Goal: Task Accomplishment & Management: Complete application form

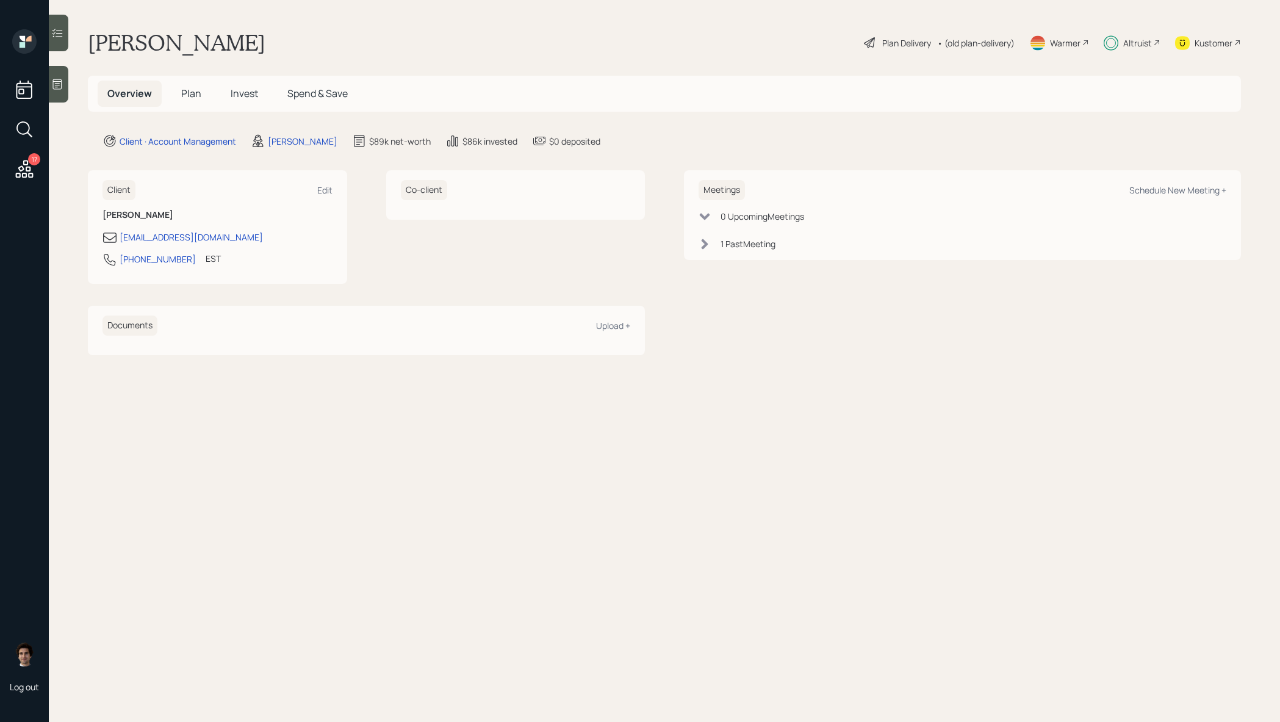
click at [199, 95] on span "Plan" at bounding box center [191, 93] width 20 height 13
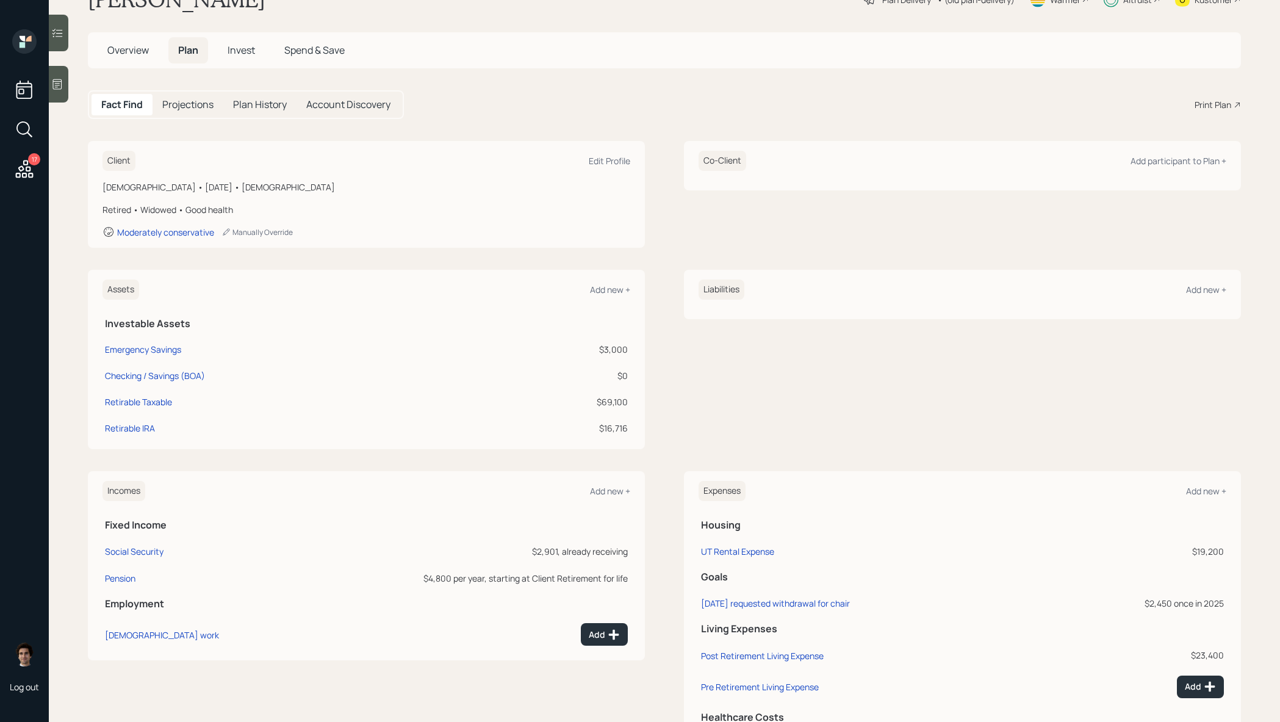
scroll to position [49, 0]
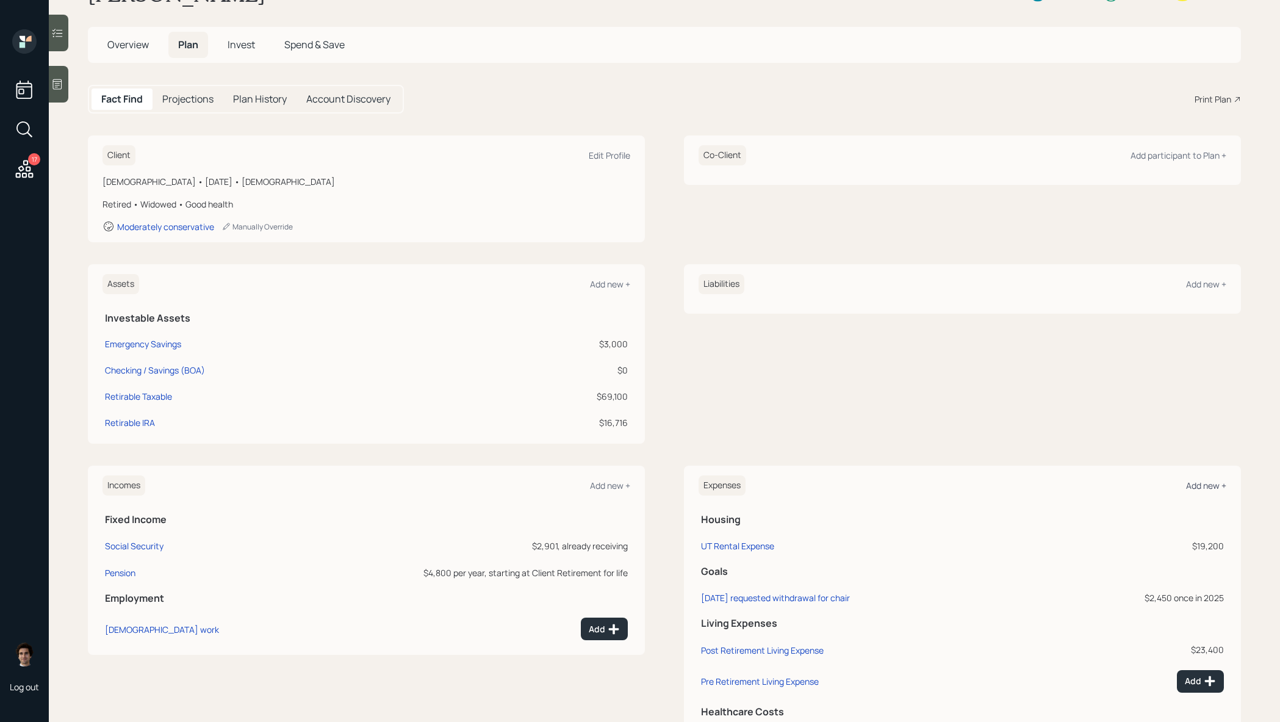
click at [1210, 480] on div "Add new +" at bounding box center [1206, 486] width 40 height 12
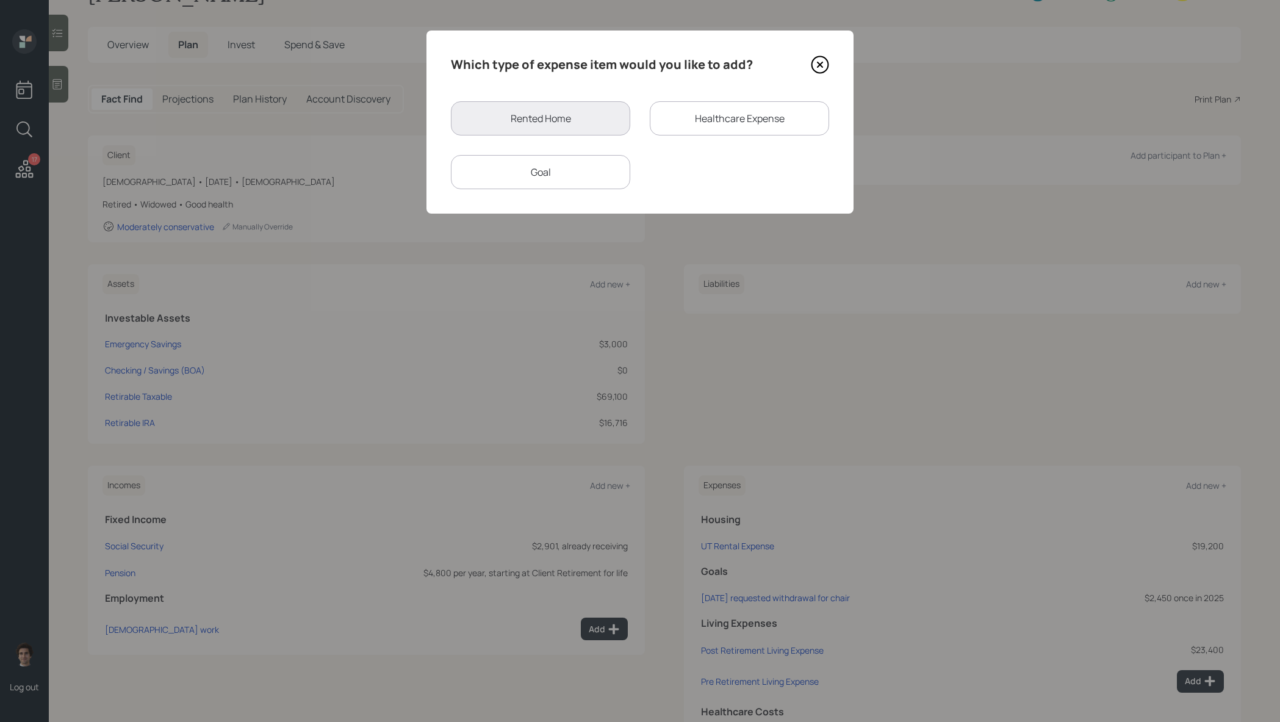
click at [517, 172] on div "Goal" at bounding box center [540, 172] width 179 height 34
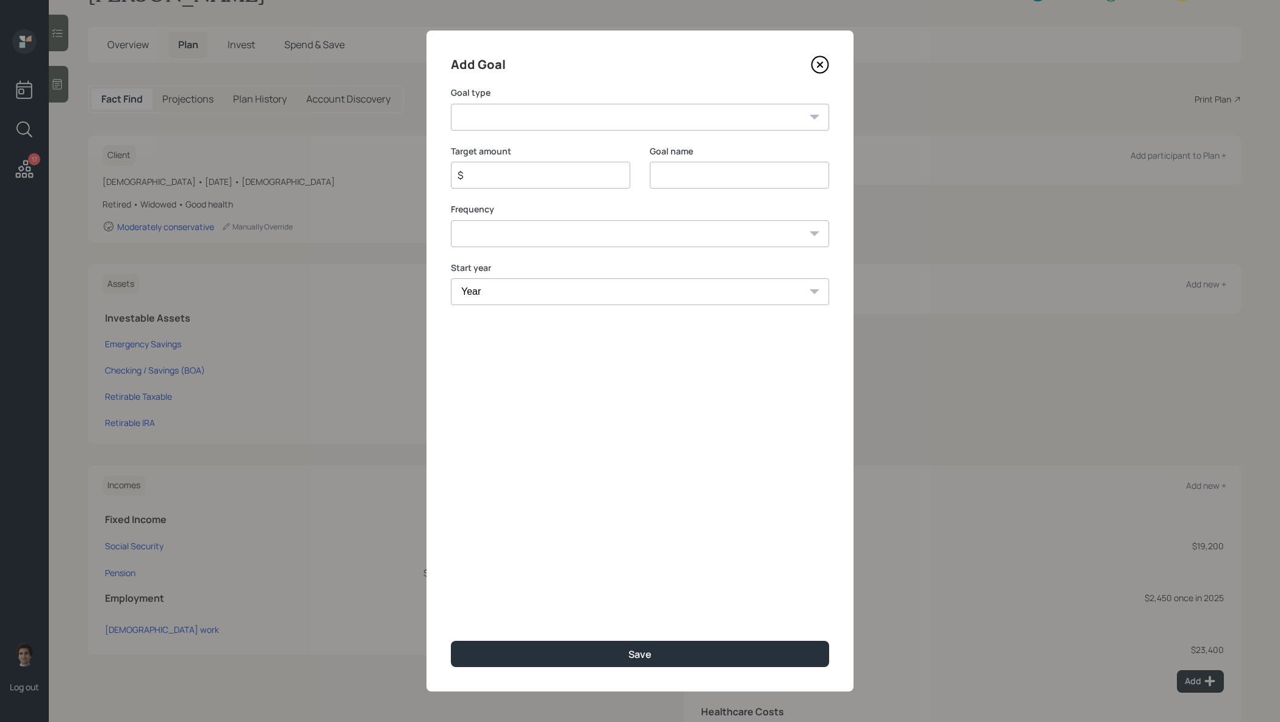
click at [556, 104] on select "Create an emergency fund Donate to charity Purchase a home Make a purchase Supp…" at bounding box center [640, 117] width 378 height 27
select select "other"
type input "Other"
click at [541, 176] on input "$" at bounding box center [535, 175] width 159 height 15
type input "$ 1,500"
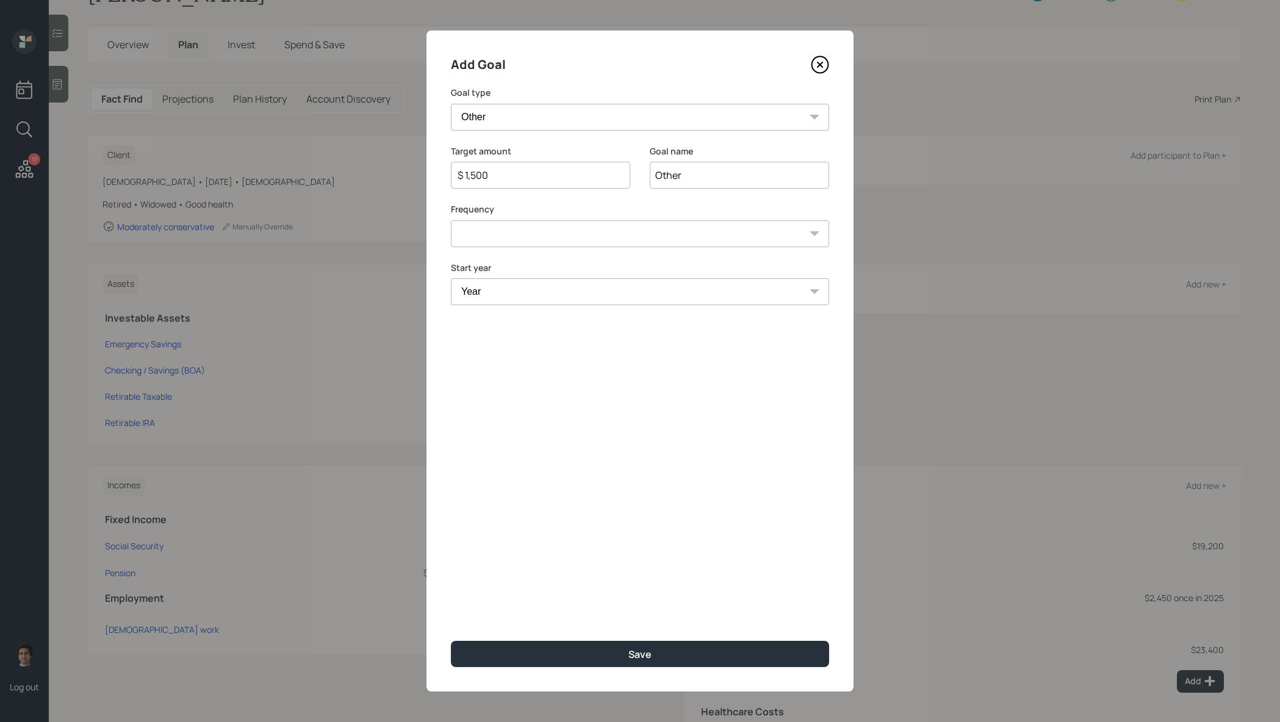
click at [661, 168] on input "Other" at bounding box center [739, 175] width 179 height 27
type input "08/18/2025 requested withdrawal"
click at [614, 235] on select "One time Every 1 year Every 2 years Every 3 years Every 4 years Every 5 years E…" at bounding box center [640, 233] width 378 height 27
select select "0"
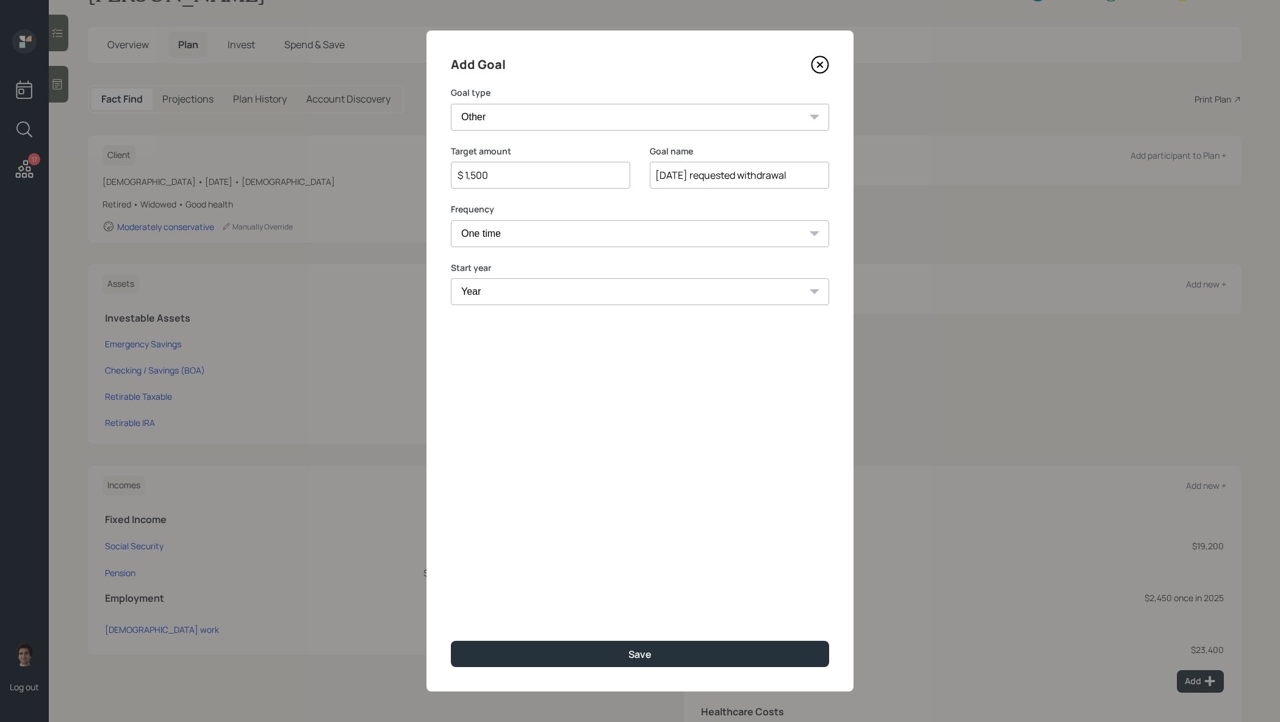
click at [616, 281] on select "Year 2025 2026 2027 2028 2029 2030 2031 2032 2033 2034 2035 2036 2037 2038 2039…" at bounding box center [640, 291] width 378 height 27
select select "2025"
click at [705, 660] on button "Save" at bounding box center [640, 654] width 378 height 26
type input "$"
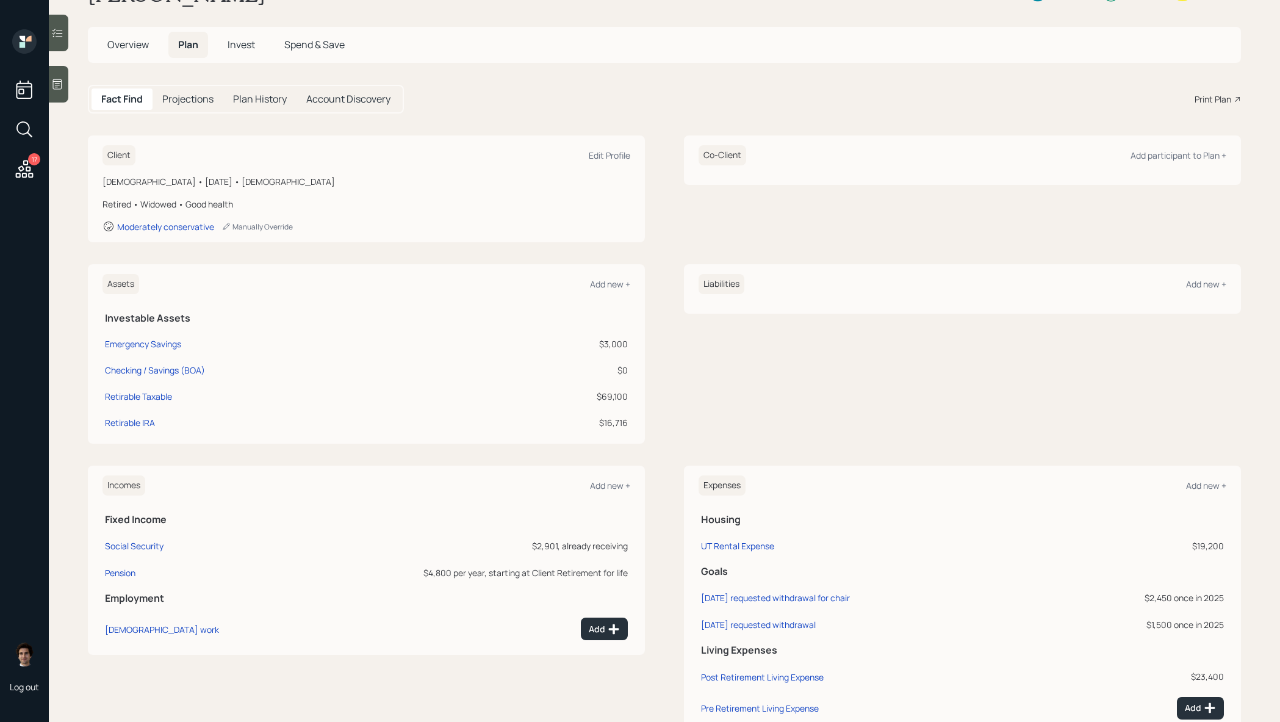
scroll to position [49, 0]
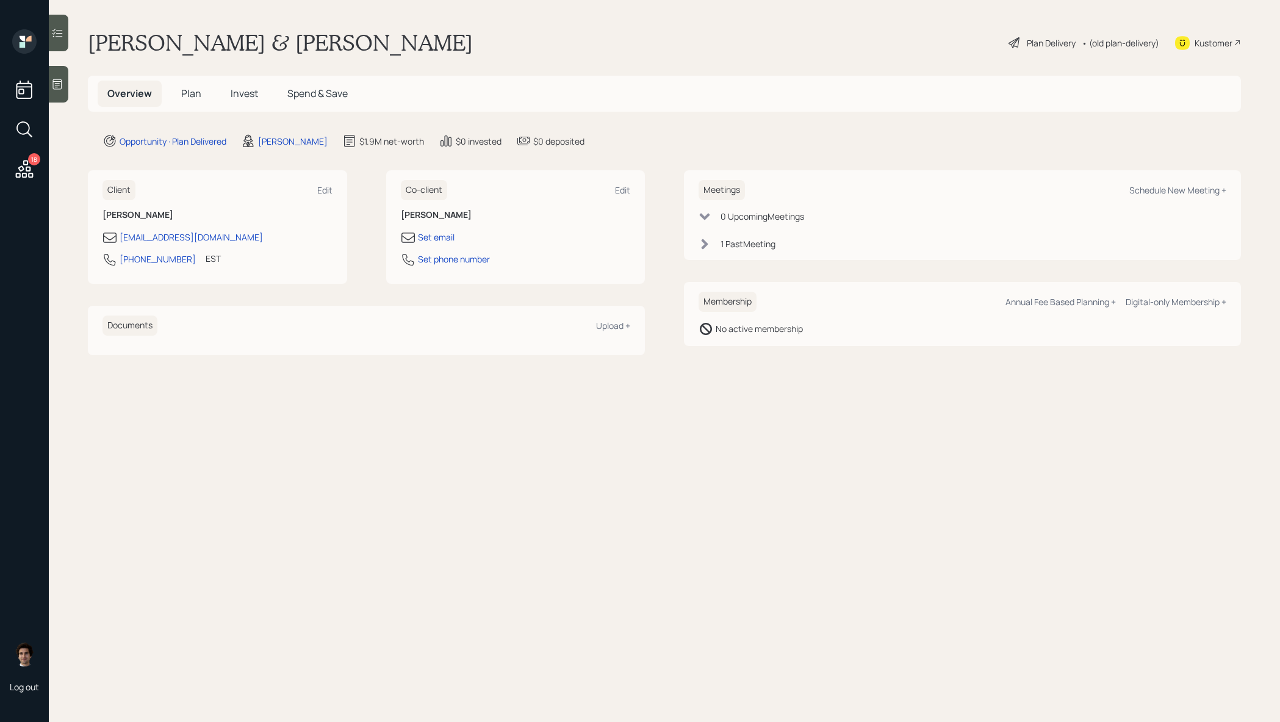
click at [205, 95] on h5 "Plan" at bounding box center [191, 94] width 40 height 26
